Goal: Task Accomplishment & Management: Manage account settings

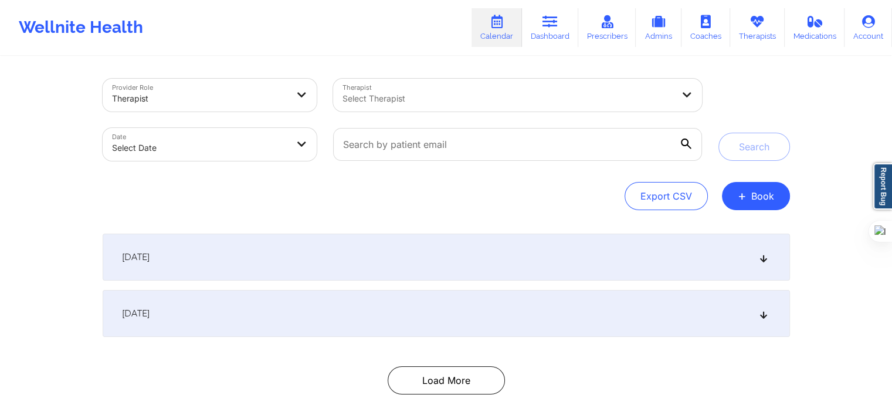
click at [483, 99] on div at bounding box center [507, 98] width 330 height 14
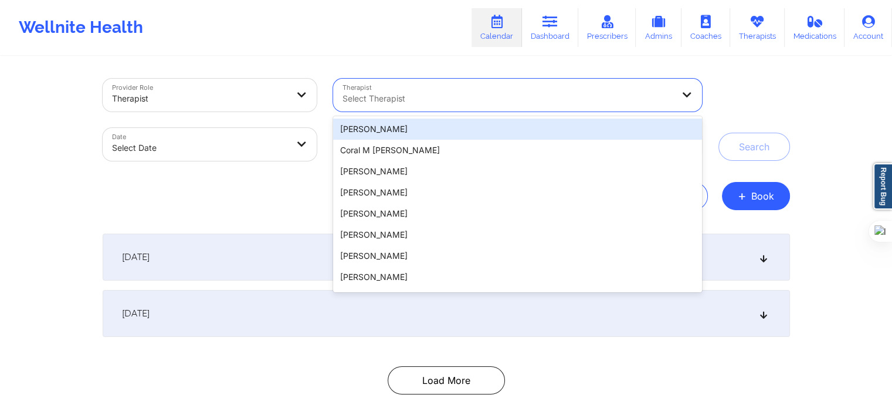
paste input "Ritsa Fistes-Tsangarides"
type input "Ritsa Fistes-Tsangarides"
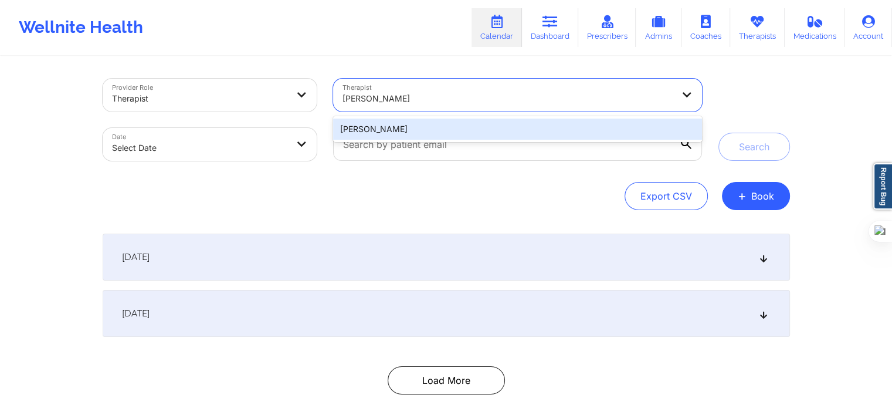
click at [551, 131] on div "Ritsa Fistes-Tsangarides" at bounding box center [517, 128] width 368 height 21
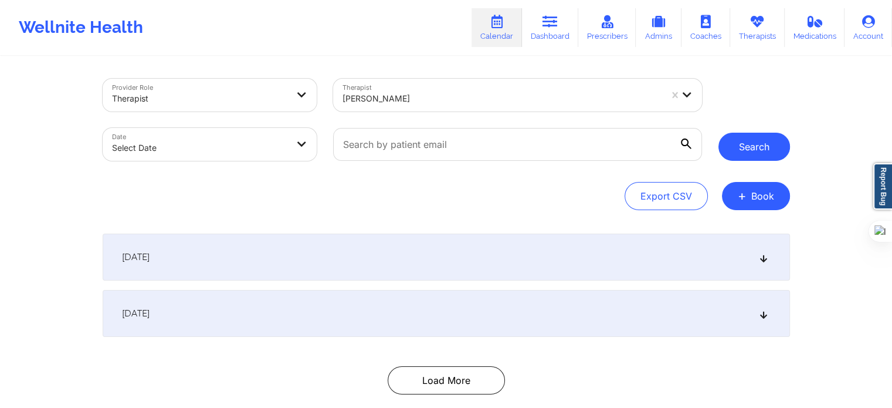
click at [754, 147] on button "Search" at bounding box center [754, 147] width 72 height 28
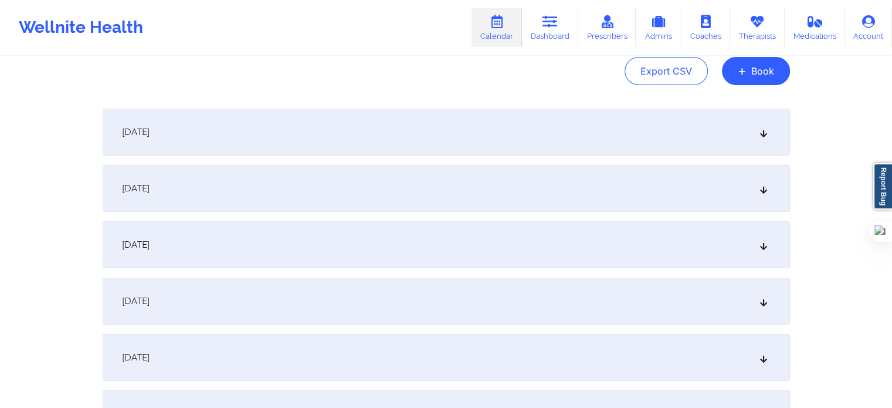
scroll to position [117, 0]
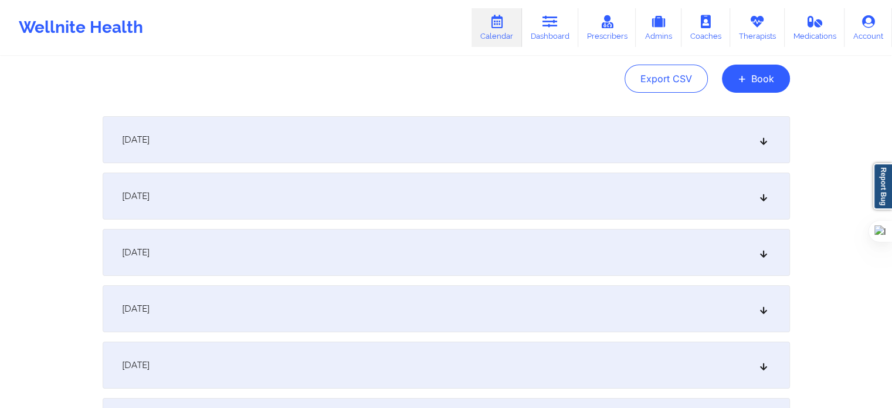
click at [277, 205] on div "October 3, 2025" at bounding box center [446, 195] width 687 height 47
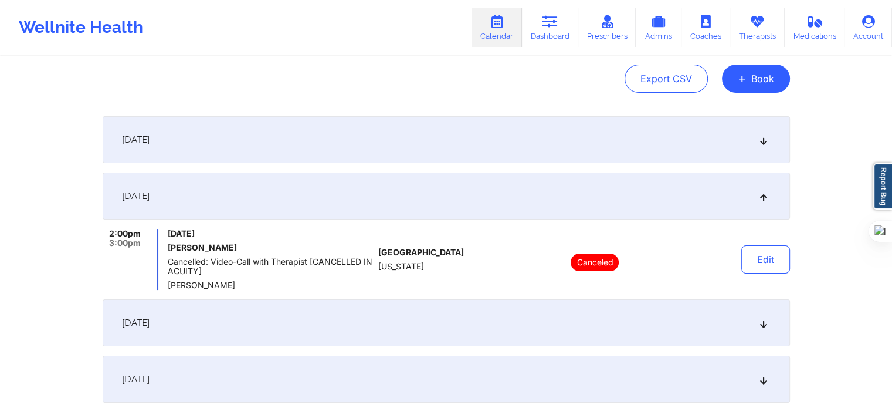
click at [307, 133] on div "September 29, 2025" at bounding box center [446, 139] width 687 height 47
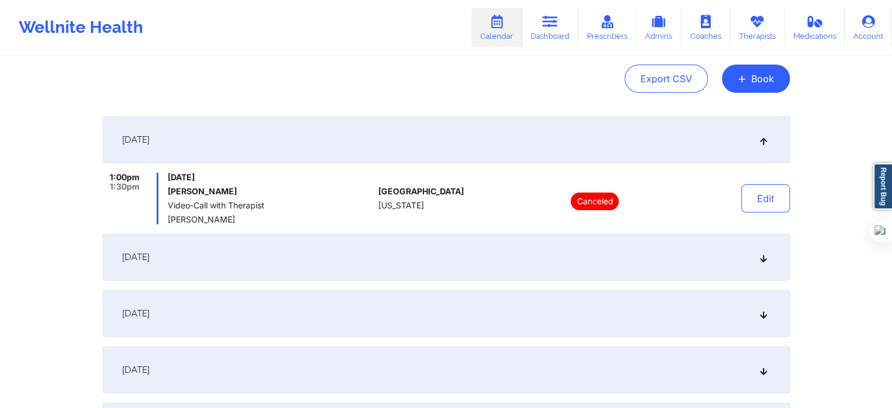
click at [222, 301] on div "October 6, 2025" at bounding box center [446, 313] width 687 height 47
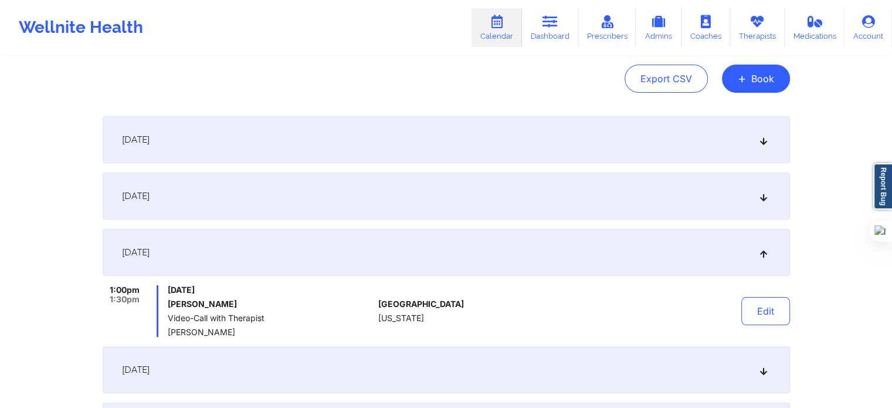
scroll to position [176, 0]
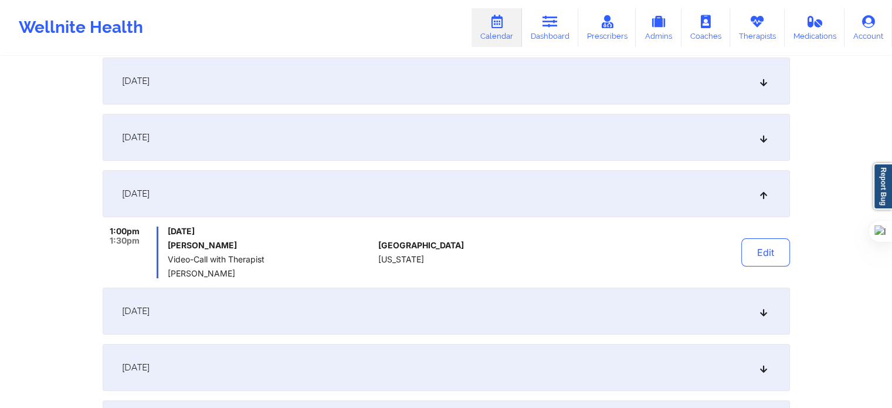
click at [276, 305] on div "October 10, 2025" at bounding box center [446, 310] width 687 height 47
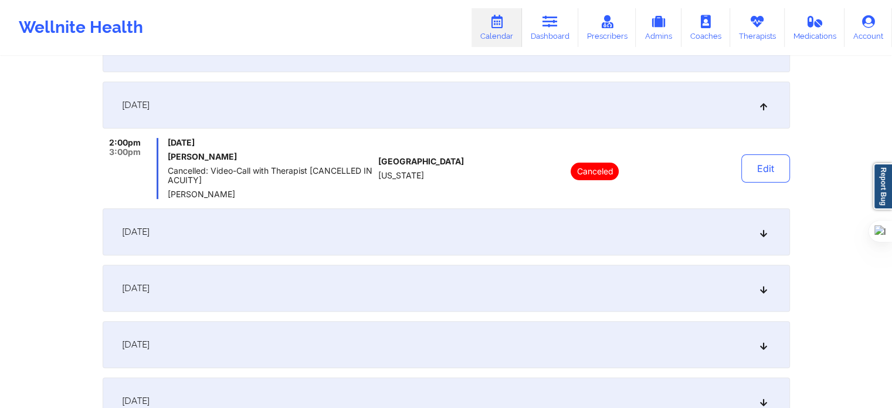
scroll to position [352, 0]
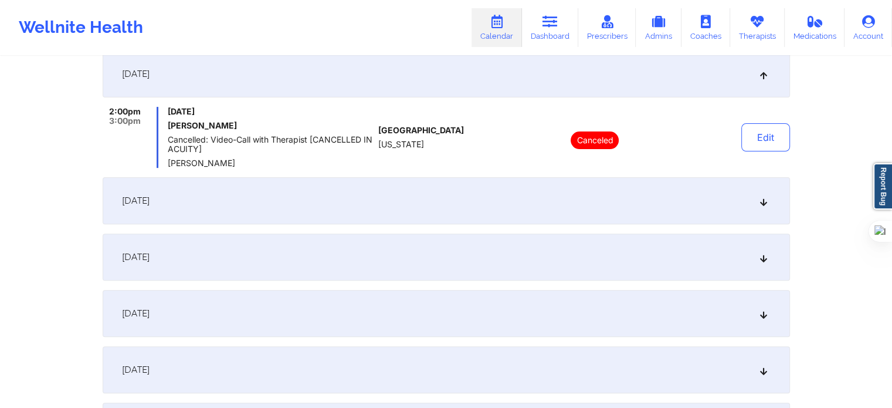
click at [260, 212] on div "October 13, 2025" at bounding box center [446, 200] width 687 height 47
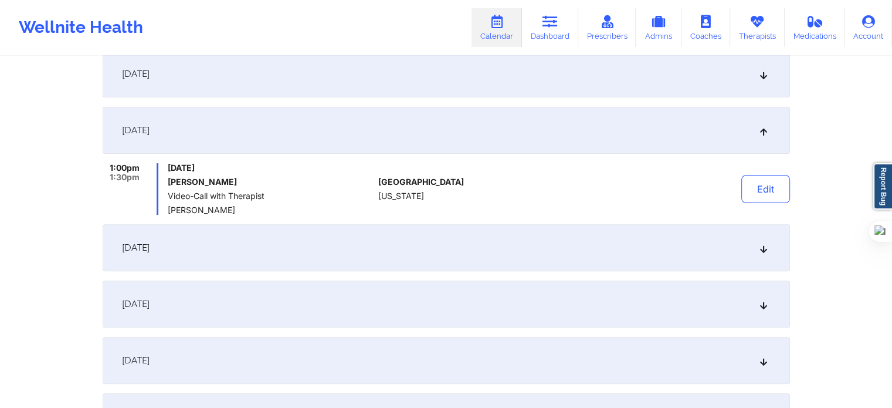
click at [249, 269] on div "October 17, 2025" at bounding box center [446, 247] width 687 height 47
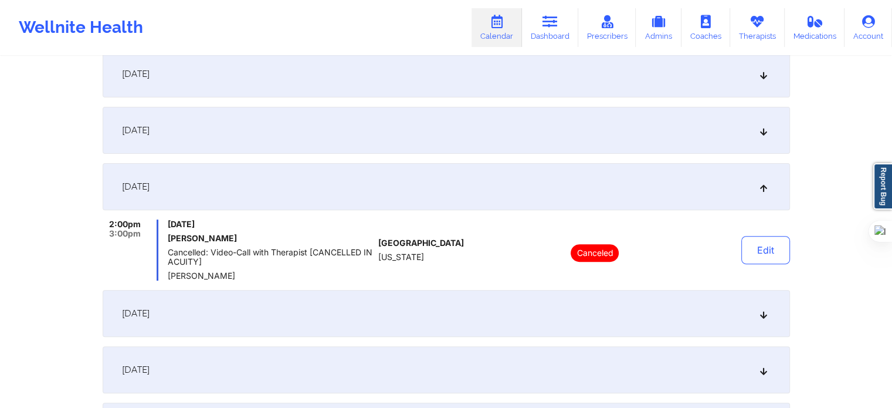
drag, startPoint x: 514, startPoint y: 34, endPoint x: 508, endPoint y: 67, distance: 34.0
click at [514, 34] on link "Calendar" at bounding box center [496, 27] width 50 height 39
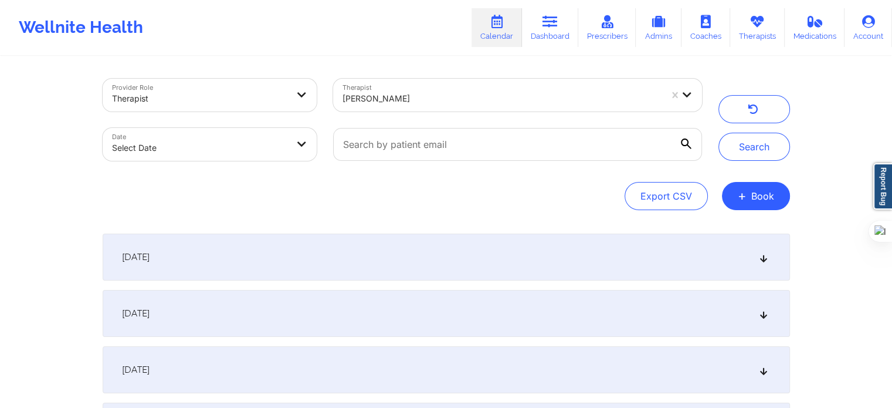
click at [464, 101] on div at bounding box center [501, 98] width 318 height 14
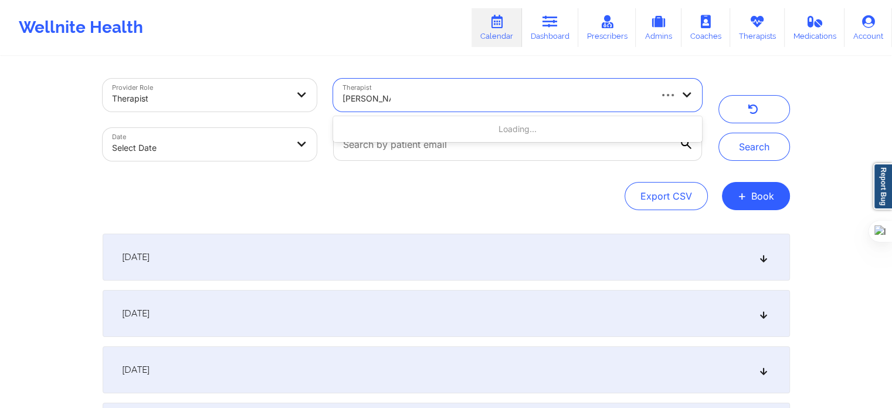
type input "sean huling"
click at [444, 96] on div at bounding box center [501, 98] width 318 height 14
type input "sean huling"
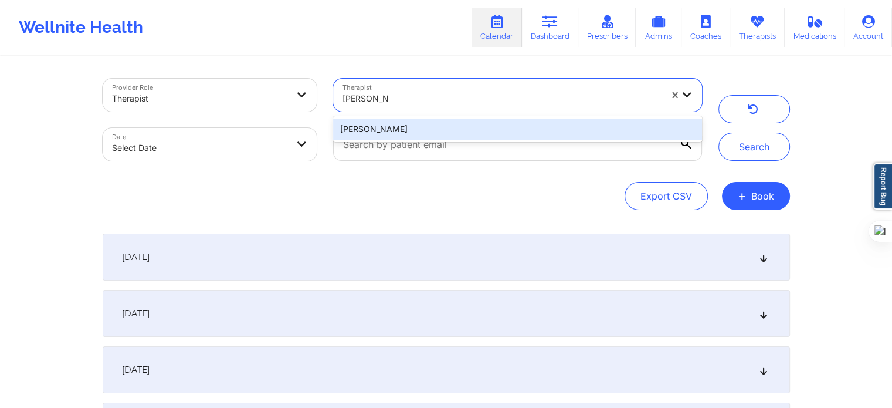
click at [465, 129] on div "Sean Huling" at bounding box center [517, 128] width 368 height 21
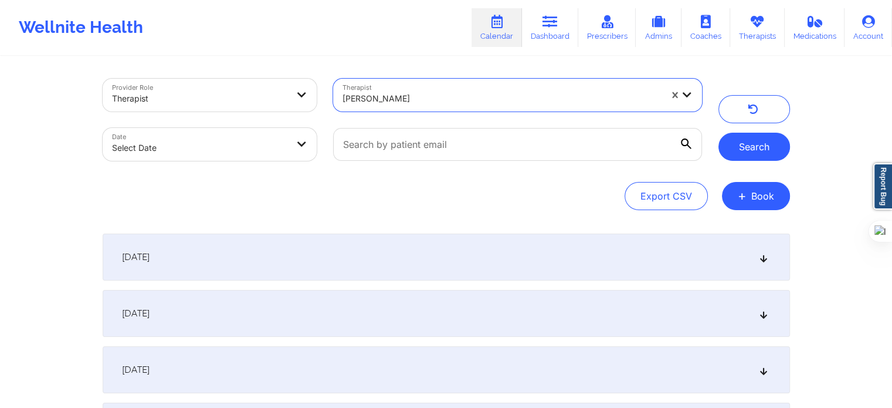
click at [754, 140] on button "Search" at bounding box center [754, 147] width 72 height 28
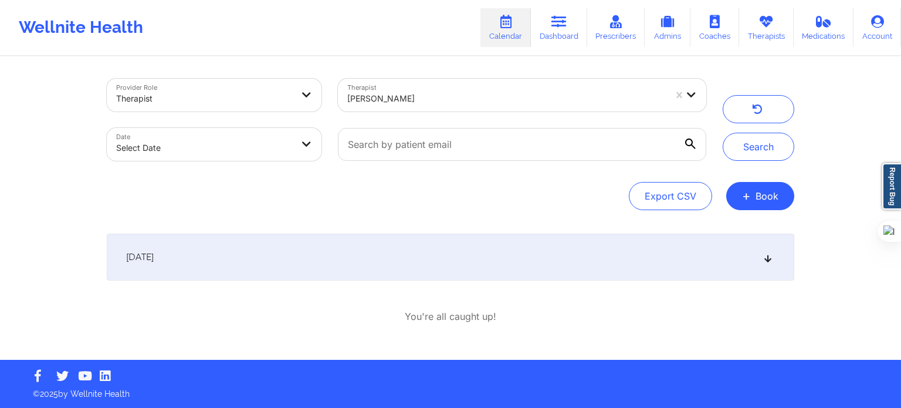
click at [323, 272] on div "October 1, 2025" at bounding box center [450, 256] width 687 height 47
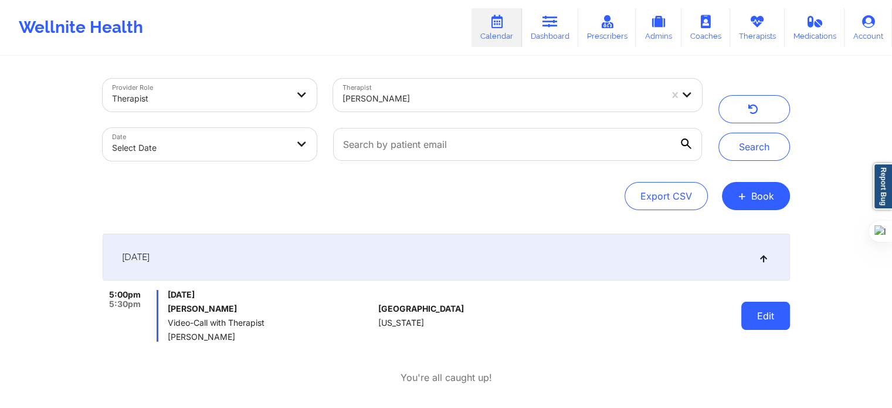
click at [765, 310] on button "Edit" at bounding box center [765, 315] width 49 height 28
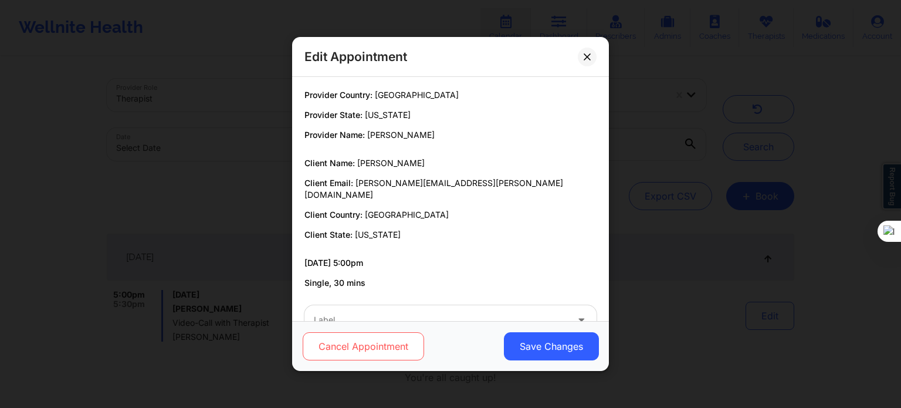
click at [379, 340] on button "Cancel Appointment" at bounding box center [363, 346] width 121 height 28
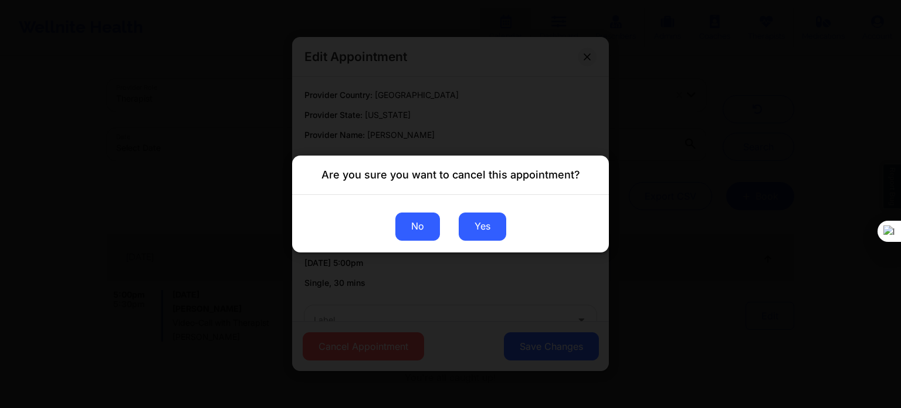
click at [426, 233] on button "No" at bounding box center [417, 226] width 45 height 28
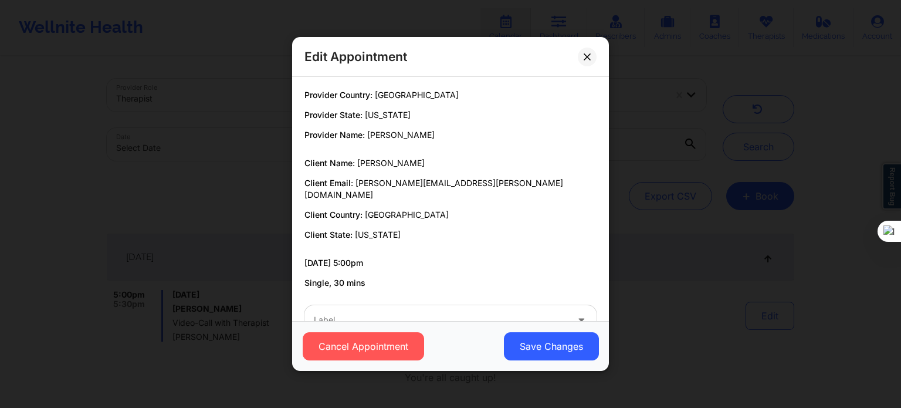
click at [419, 305] on div "Label" at bounding box center [436, 319] width 264 height 29
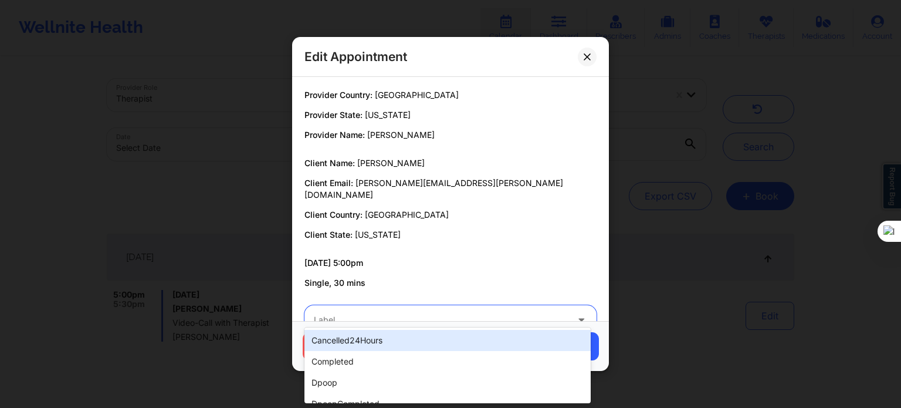
click at [391, 345] on div "cancelled24Hours" at bounding box center [447, 340] width 286 height 21
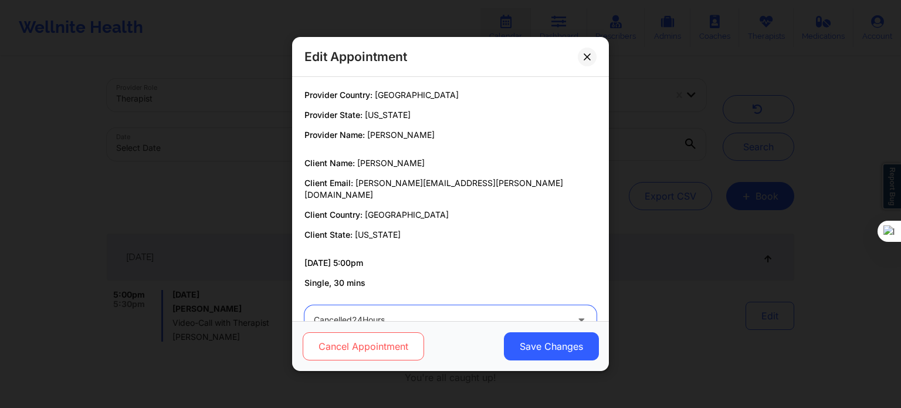
click at [378, 348] on button "Cancel Appointment" at bounding box center [363, 346] width 121 height 28
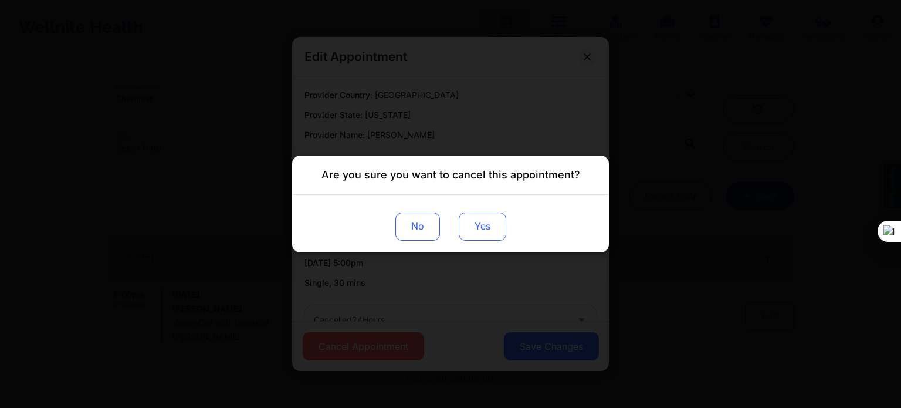
click at [488, 227] on button "Yes" at bounding box center [483, 226] width 48 height 28
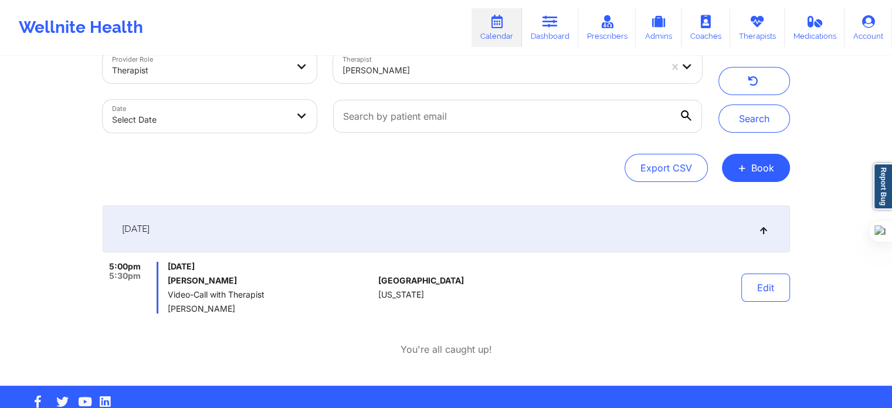
scroll to position [53, 0]
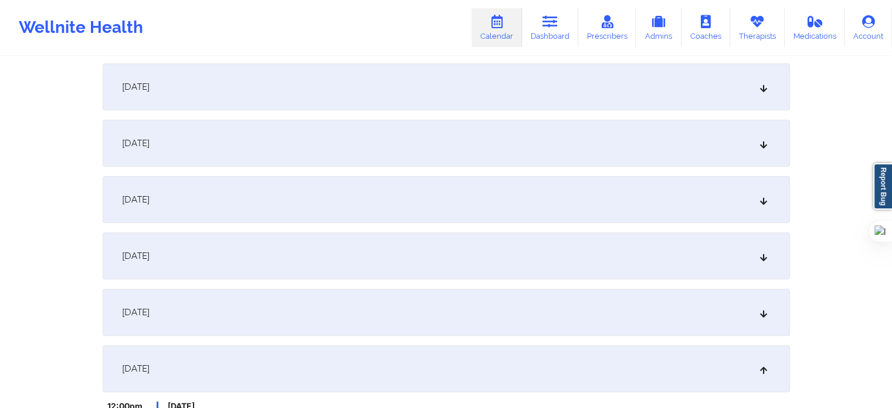
scroll to position [176, 0]
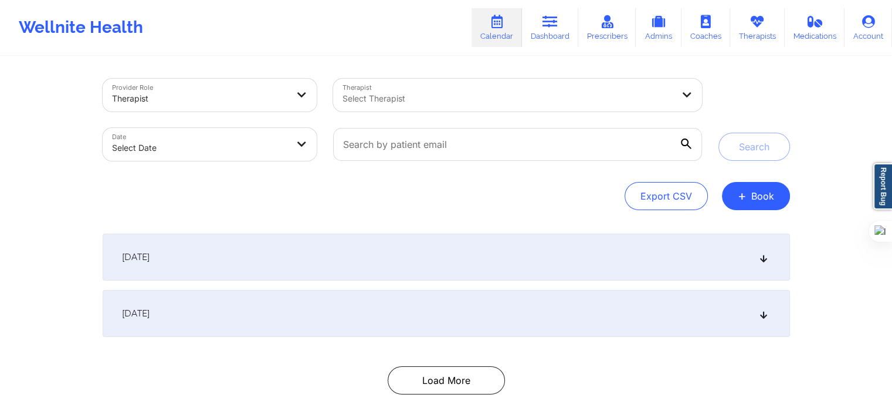
click at [416, 104] on div at bounding box center [507, 98] width 330 height 14
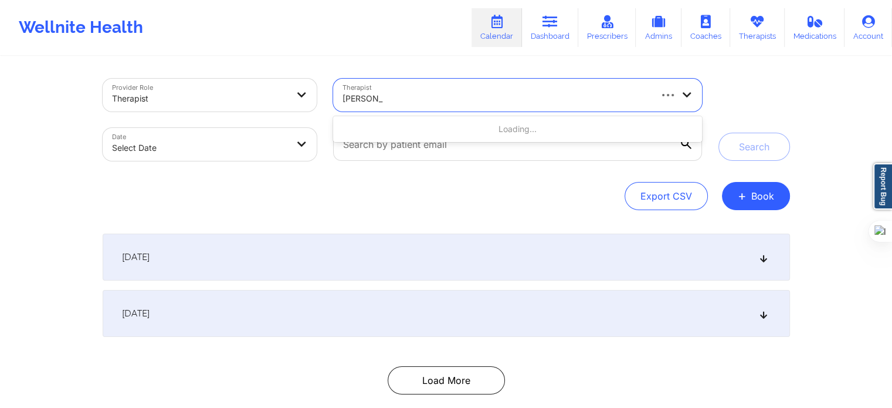
type input "sean huling"
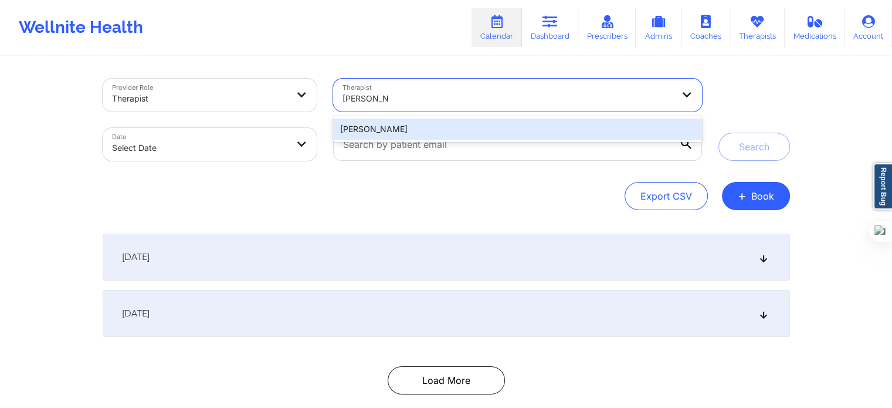
click at [454, 124] on div "Sean Huling" at bounding box center [517, 128] width 368 height 21
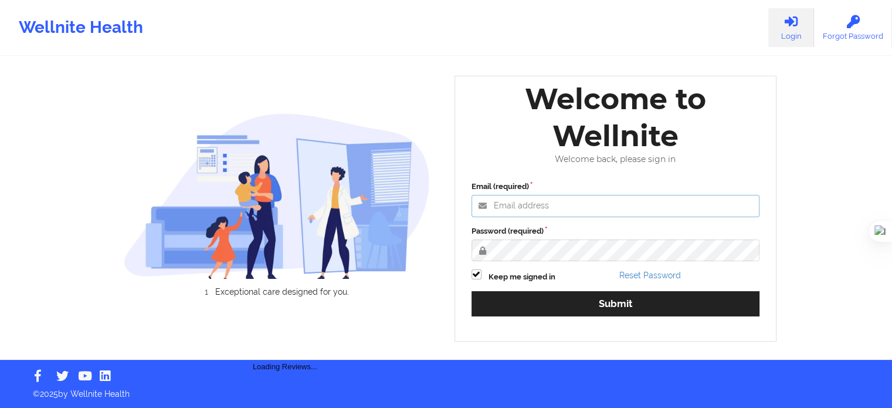
type input "[EMAIL_ADDRESS][DOMAIN_NAME]"
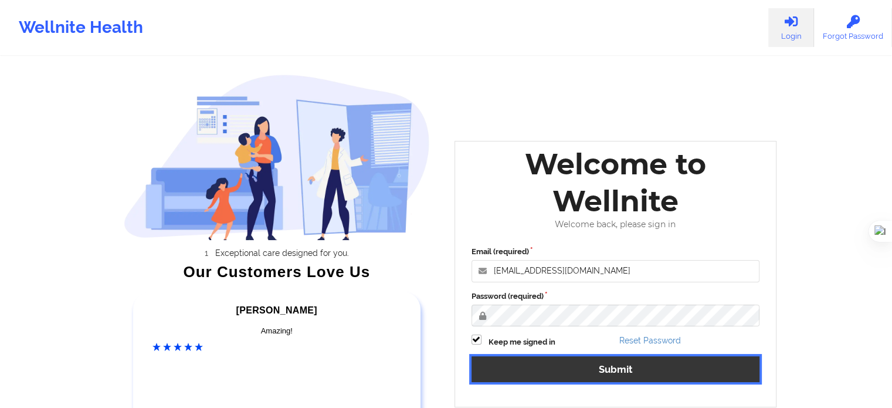
click at [682, 378] on button "Submit" at bounding box center [615, 368] width 289 height 25
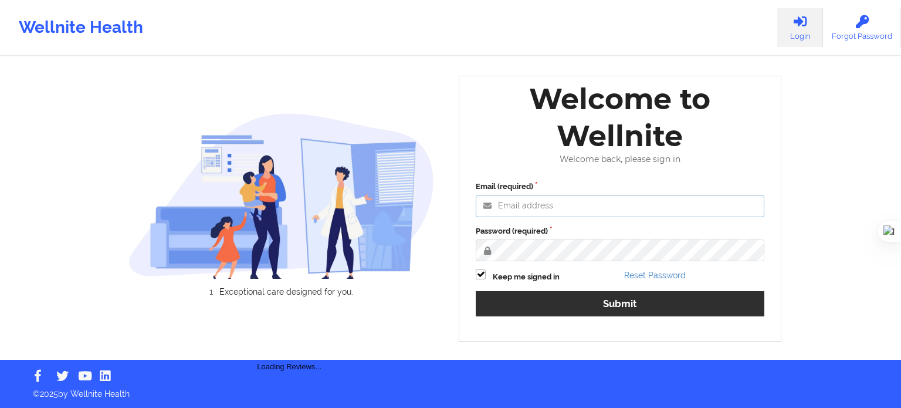
type input "[EMAIL_ADDRESS][DOMAIN_NAME]"
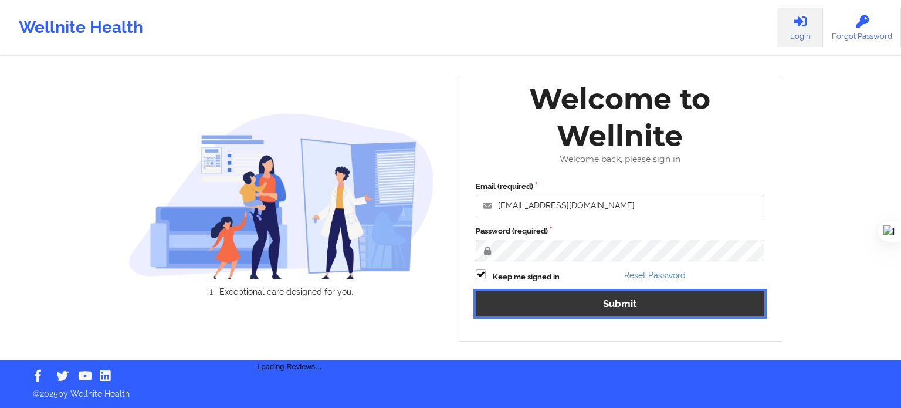
drag, startPoint x: 642, startPoint y: 301, endPoint x: 423, endPoint y: 65, distance: 322.9
click at [642, 301] on button "Submit" at bounding box center [620, 303] width 289 height 25
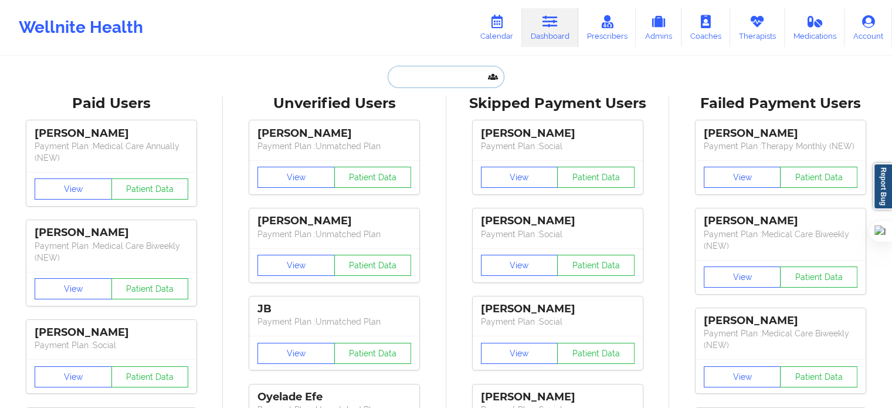
click at [453, 82] on input "text" at bounding box center [446, 77] width 116 height 22
paste input "[PERSON_NAME]"
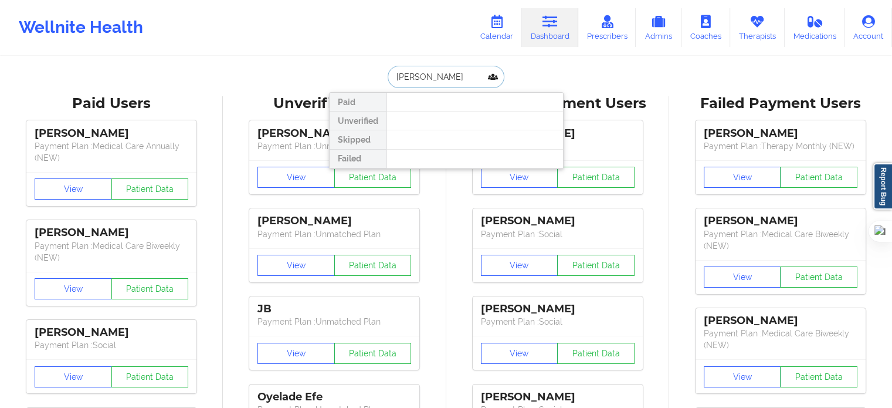
type input "[PERSON_NAME]"
